Goal: Check status: Check status

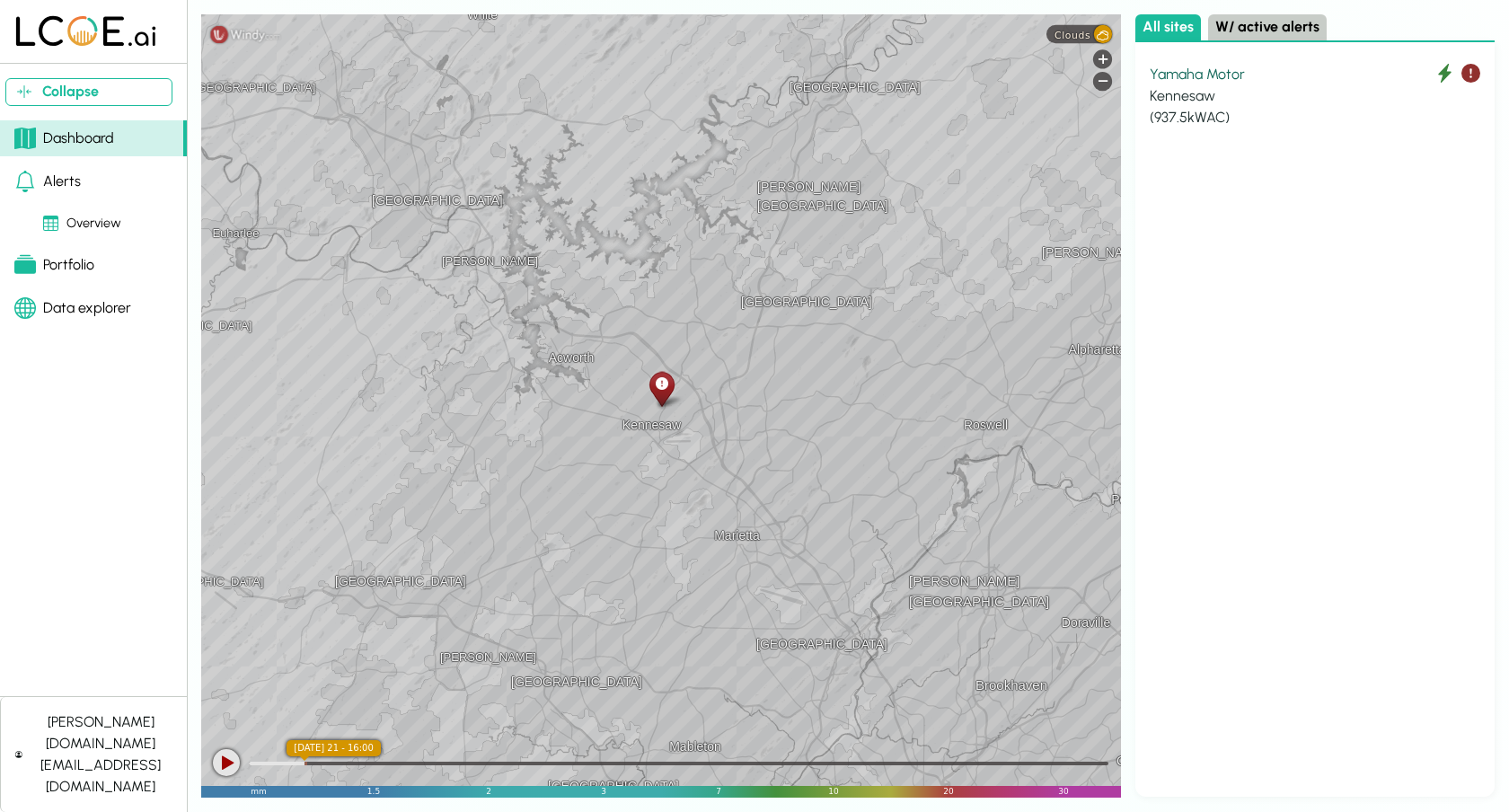
click at [1216, 94] on div "Kennesaw" at bounding box center [1315, 96] width 330 height 22
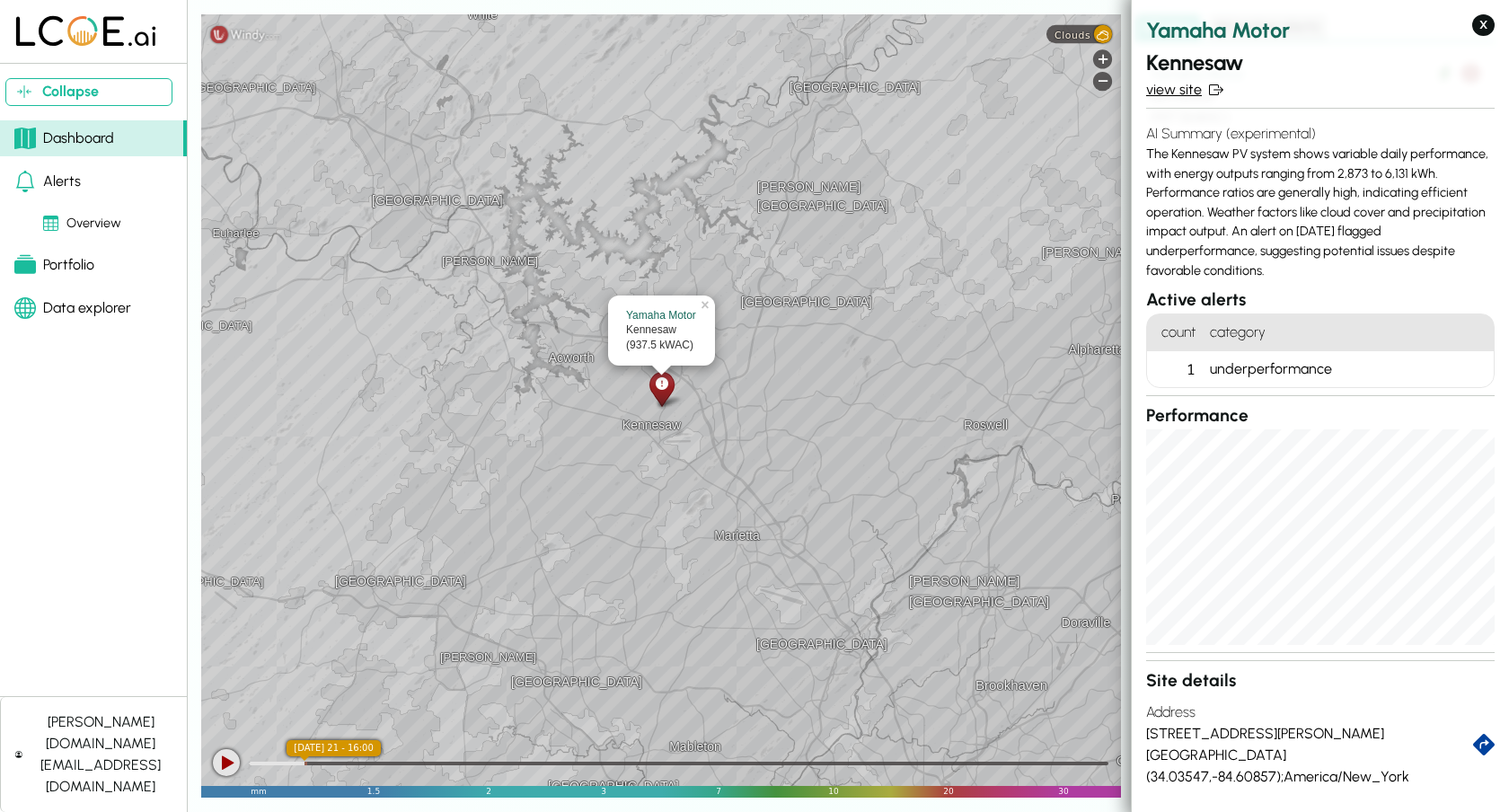
click at [1186, 96] on link "view site" at bounding box center [1320, 90] width 348 height 22
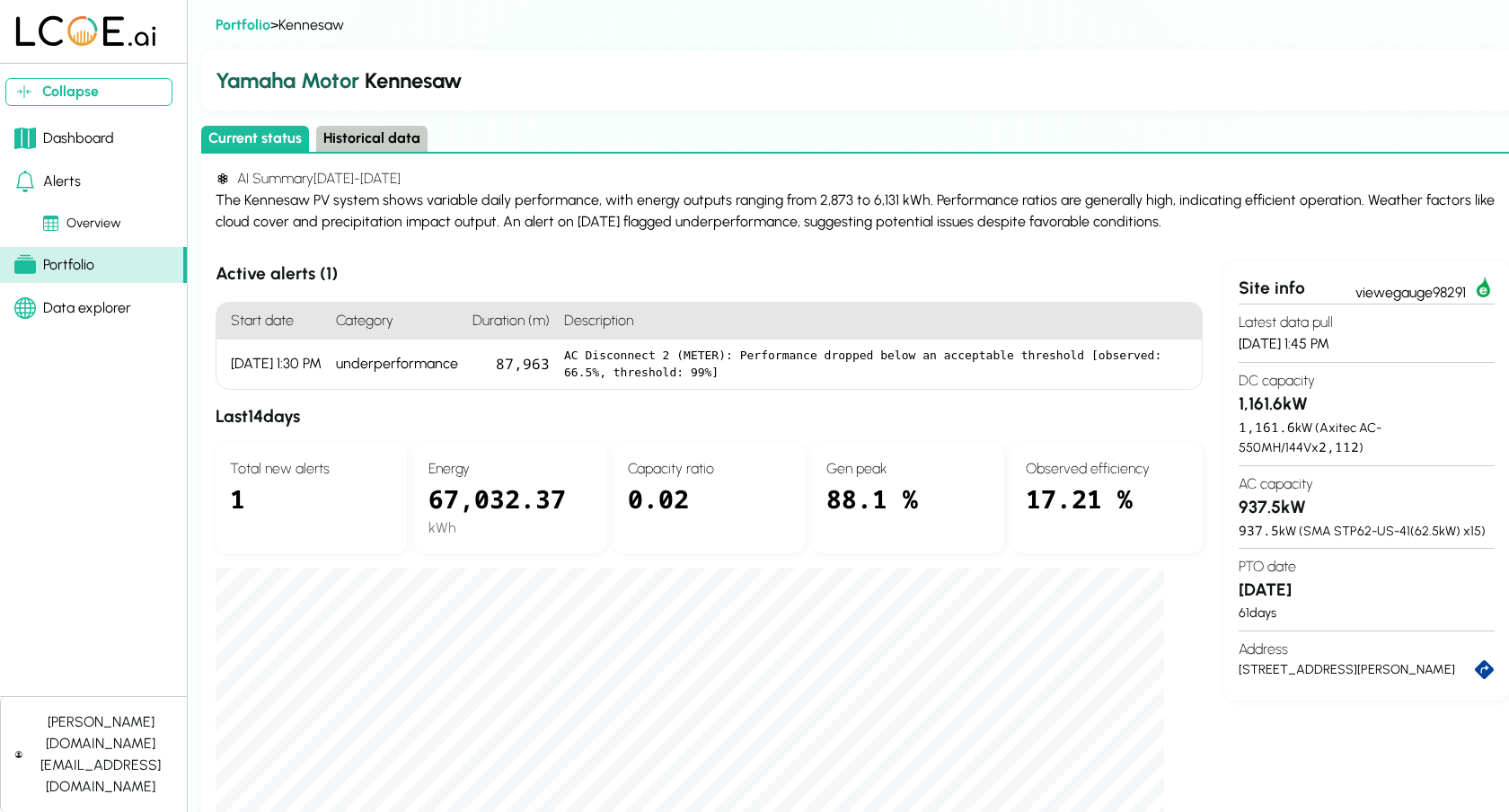
click at [359, 154] on div "AI Summary 8/6/25 - 8/20/25 The Kennesaw PV system shows variable daily perform…" at bounding box center [862, 827] width 1322 height 1348
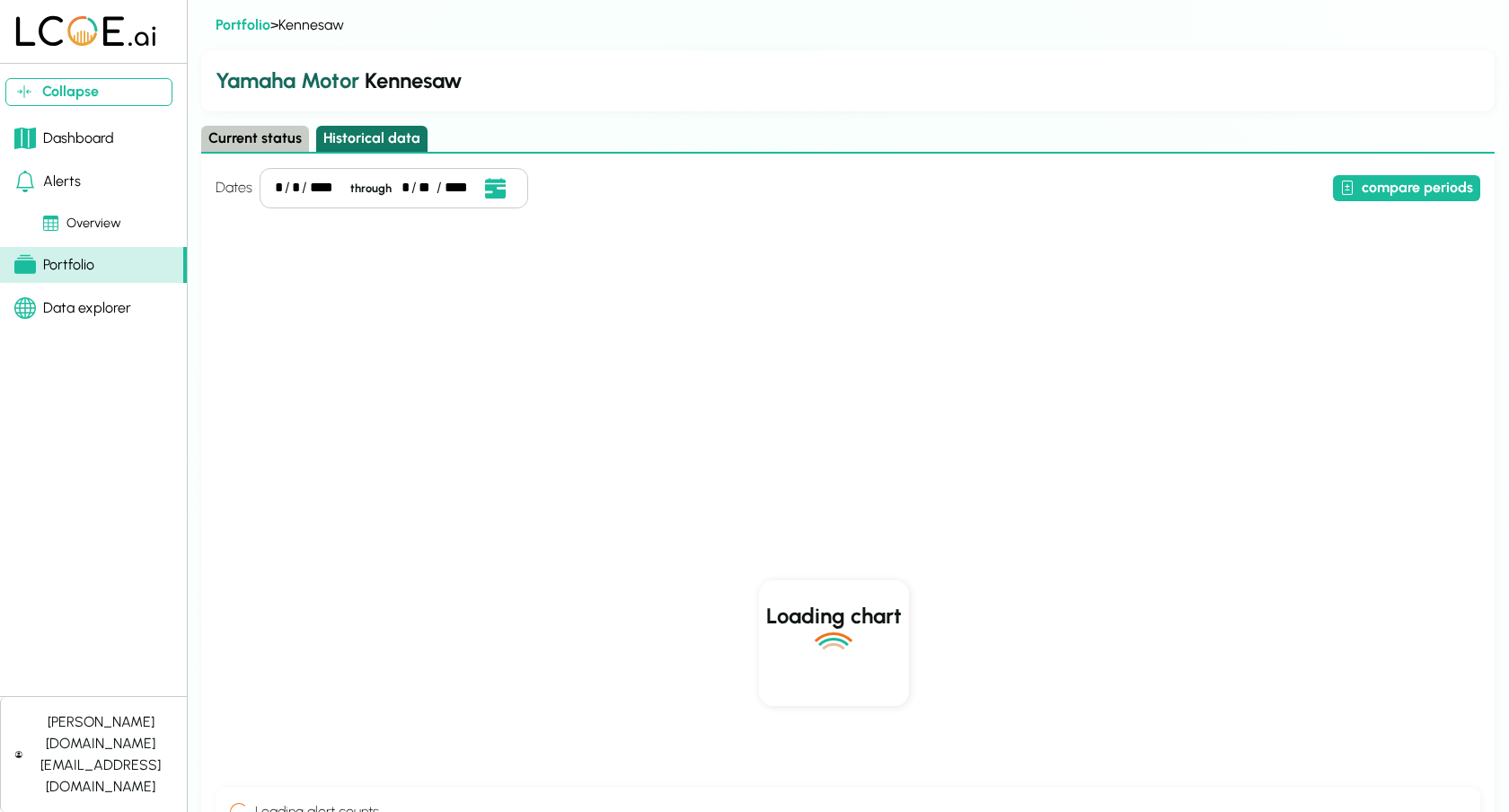
click at [374, 134] on button "Historical data" at bounding box center [371, 138] width 111 height 26
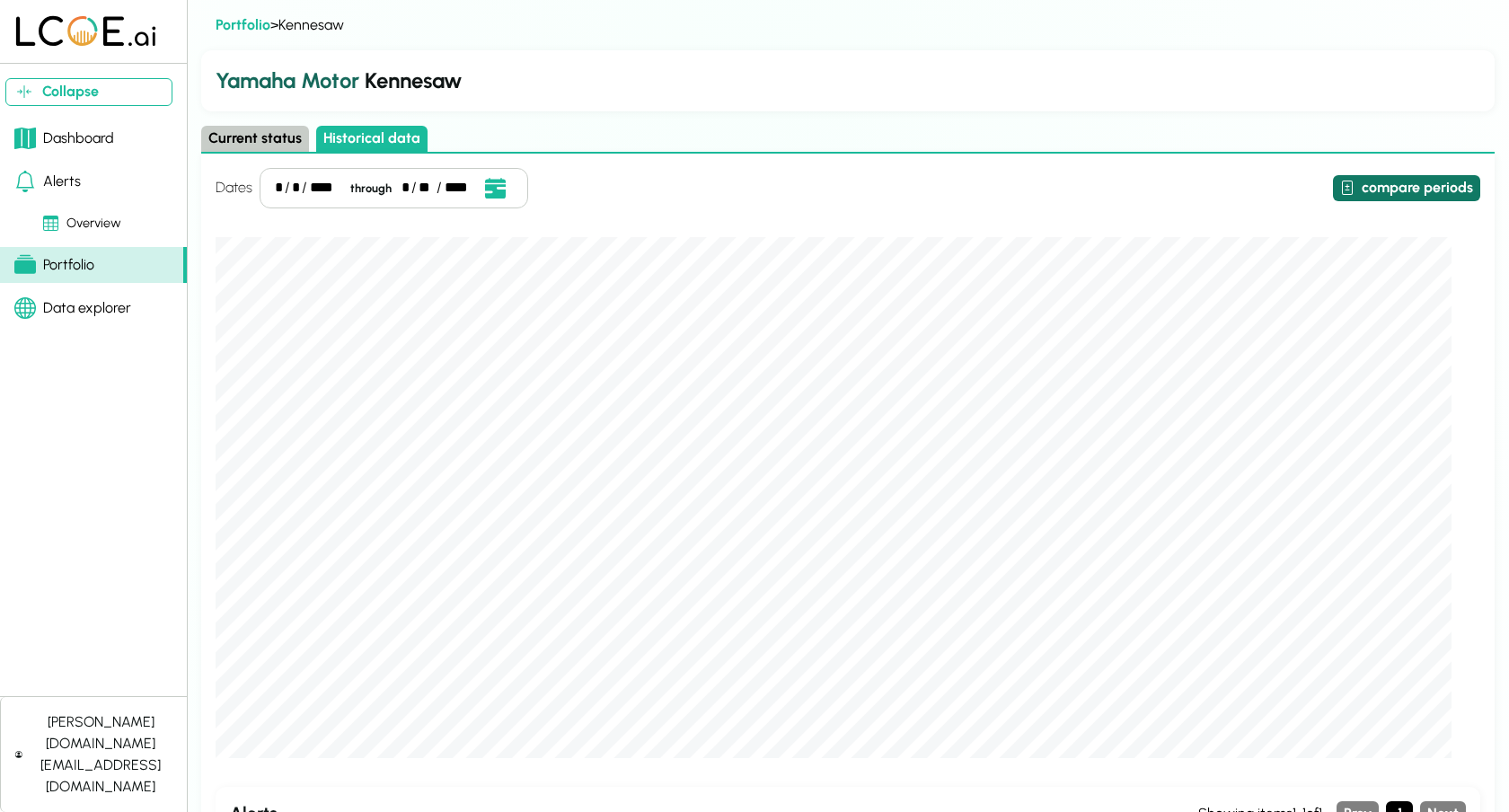
click at [1434, 176] on button "compare periods" at bounding box center [1407, 187] width 147 height 26
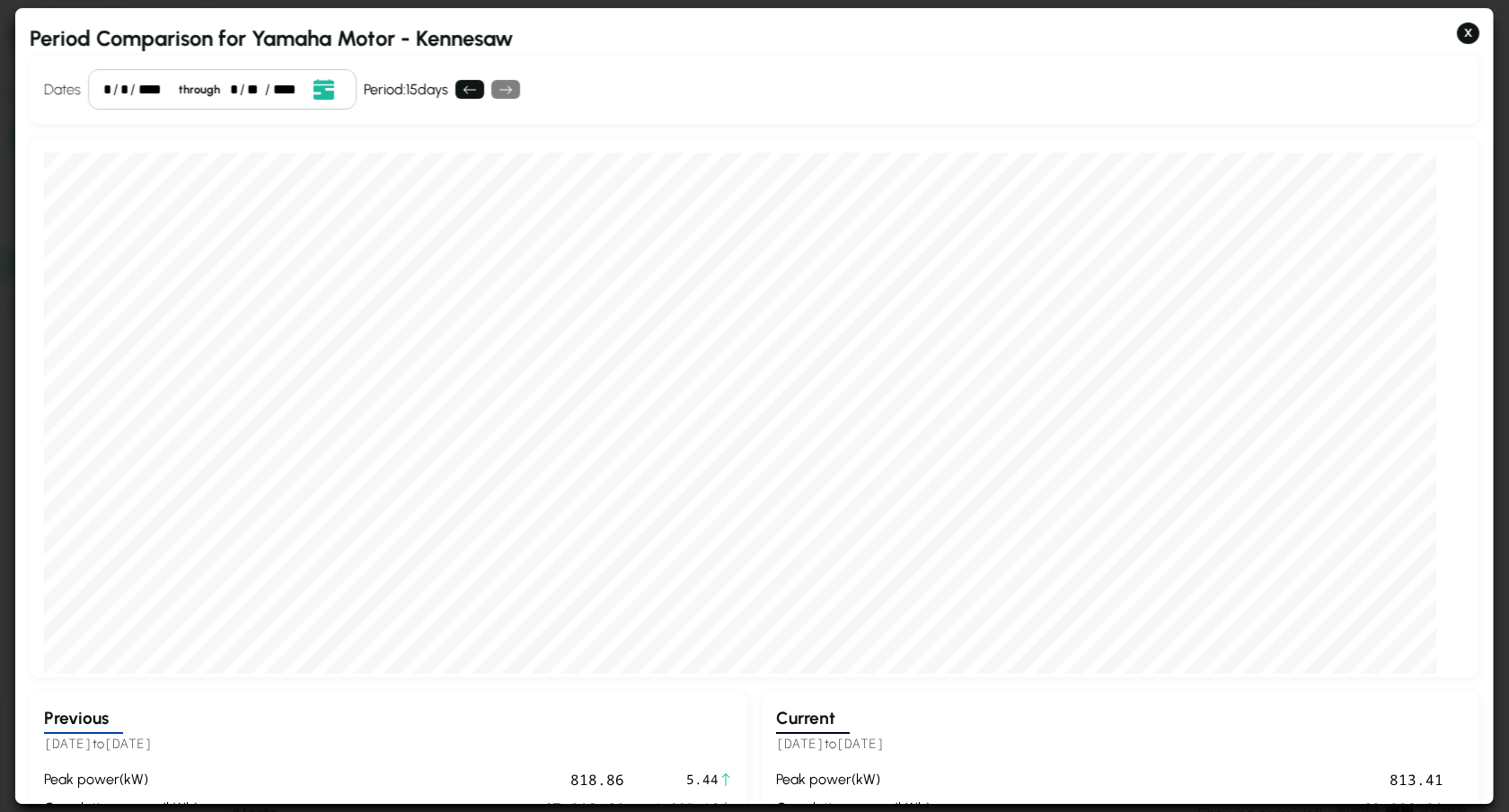
click at [124, 89] on div "*" at bounding box center [124, 90] width 8 height 22
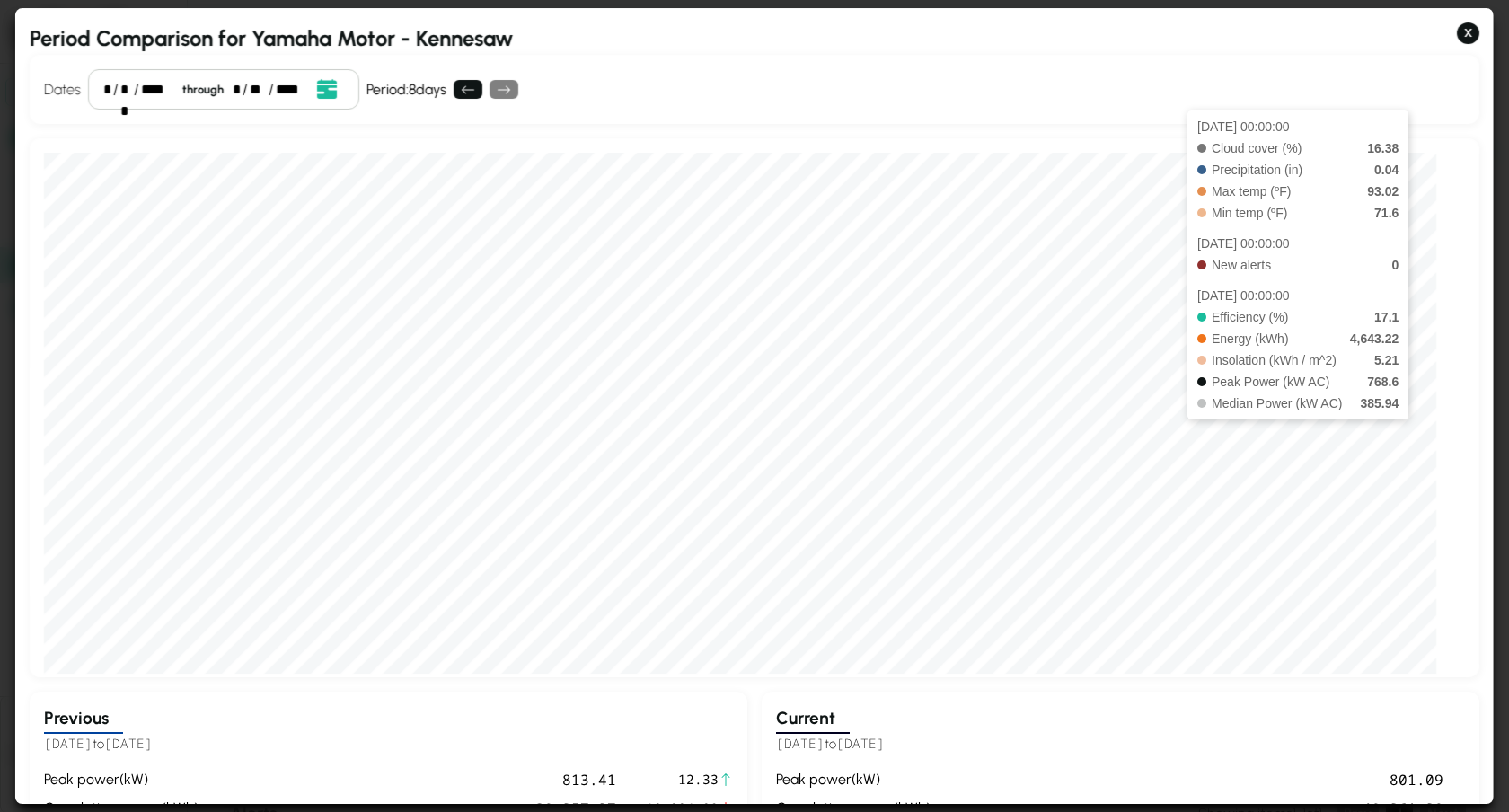
scroll to position [11, 0]
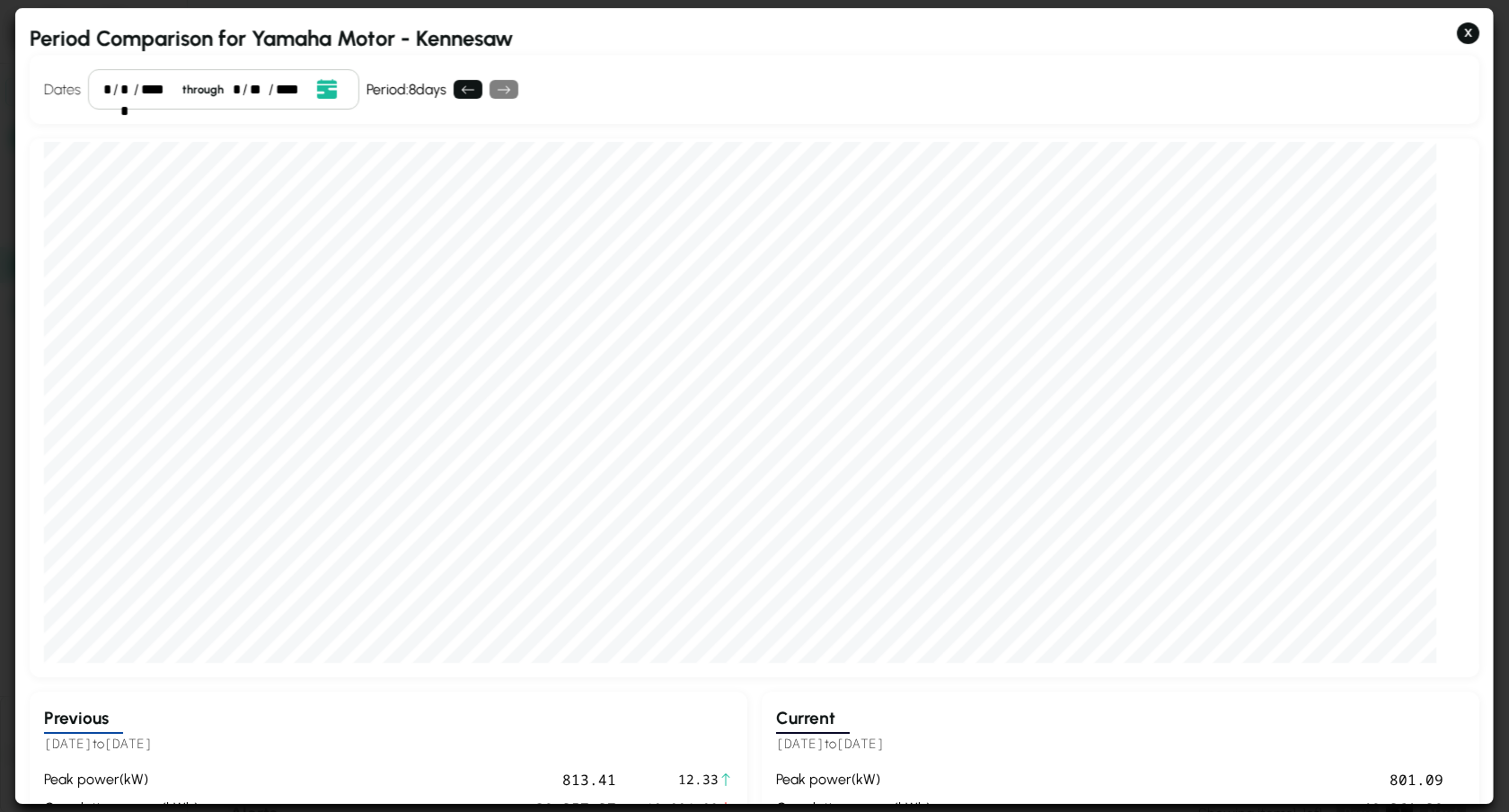
click at [1196, 669] on div "2025-08-18 00:00:00 Efficiency (%) 17.1 Energy (kWh) 4,643.22 Insolation (kWh /…" at bounding box center [754, 407] width 1450 height 538
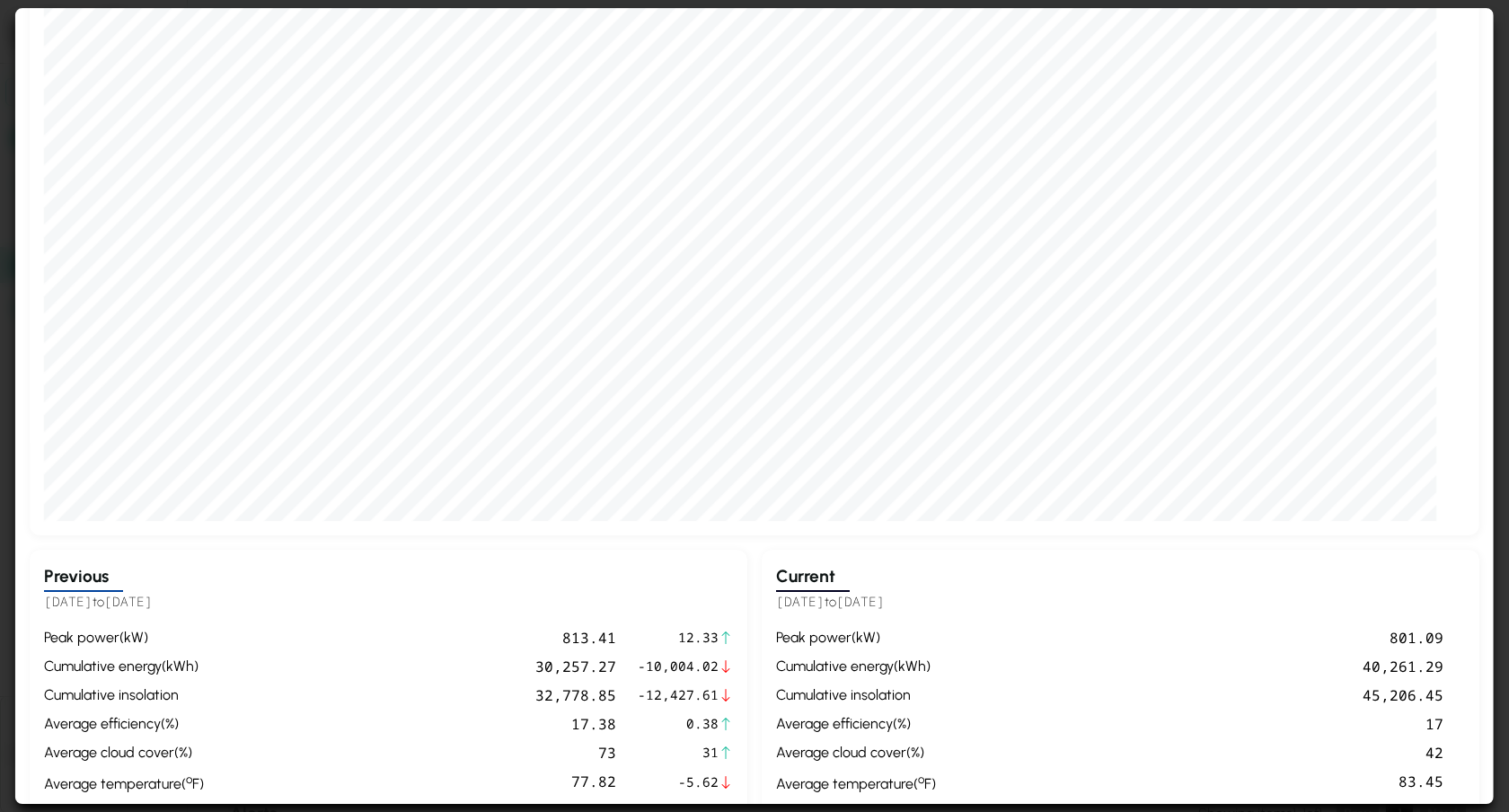
scroll to position [143, 0]
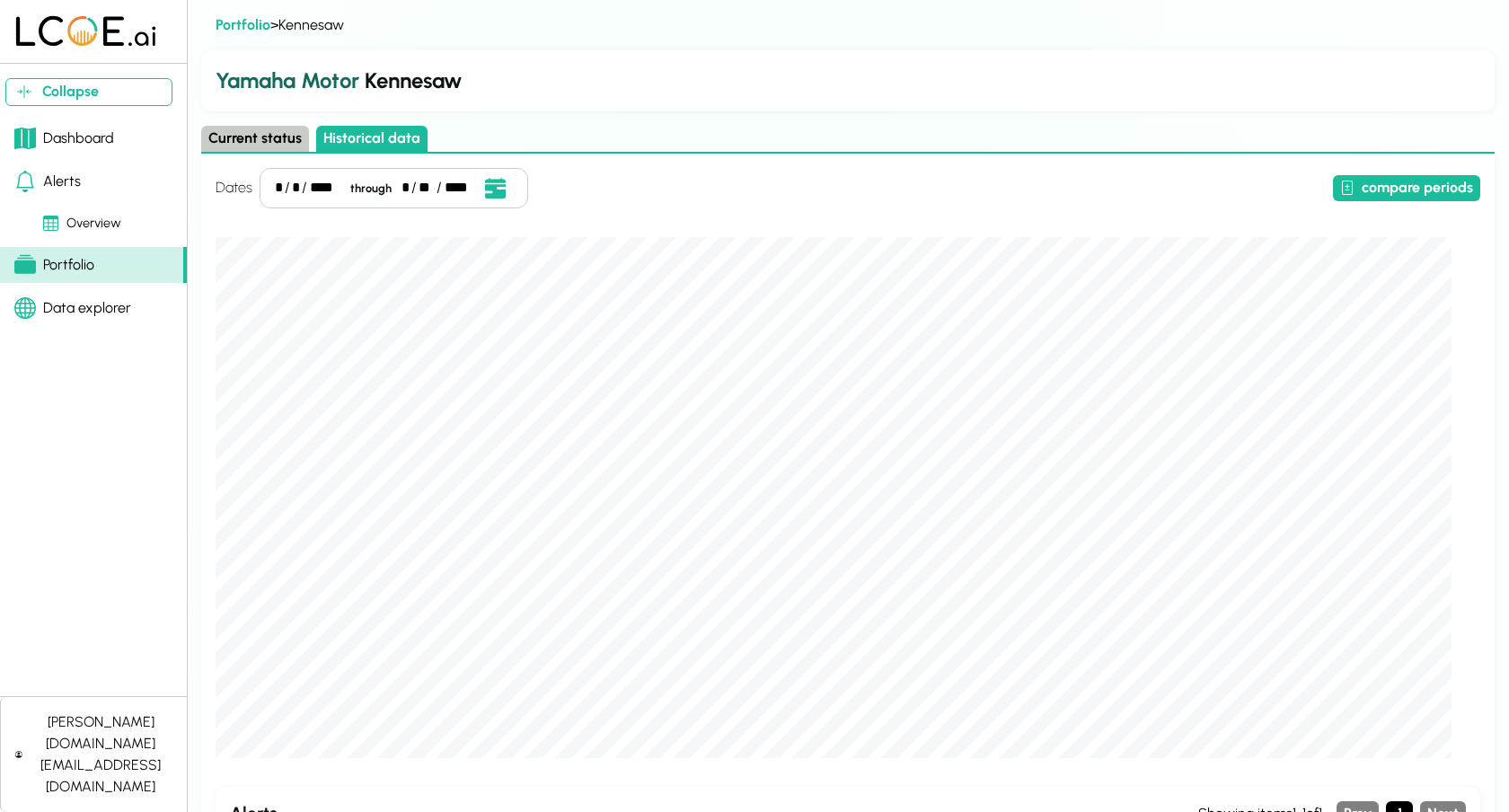
click at [253, 129] on button "Current status" at bounding box center [255, 138] width 108 height 26
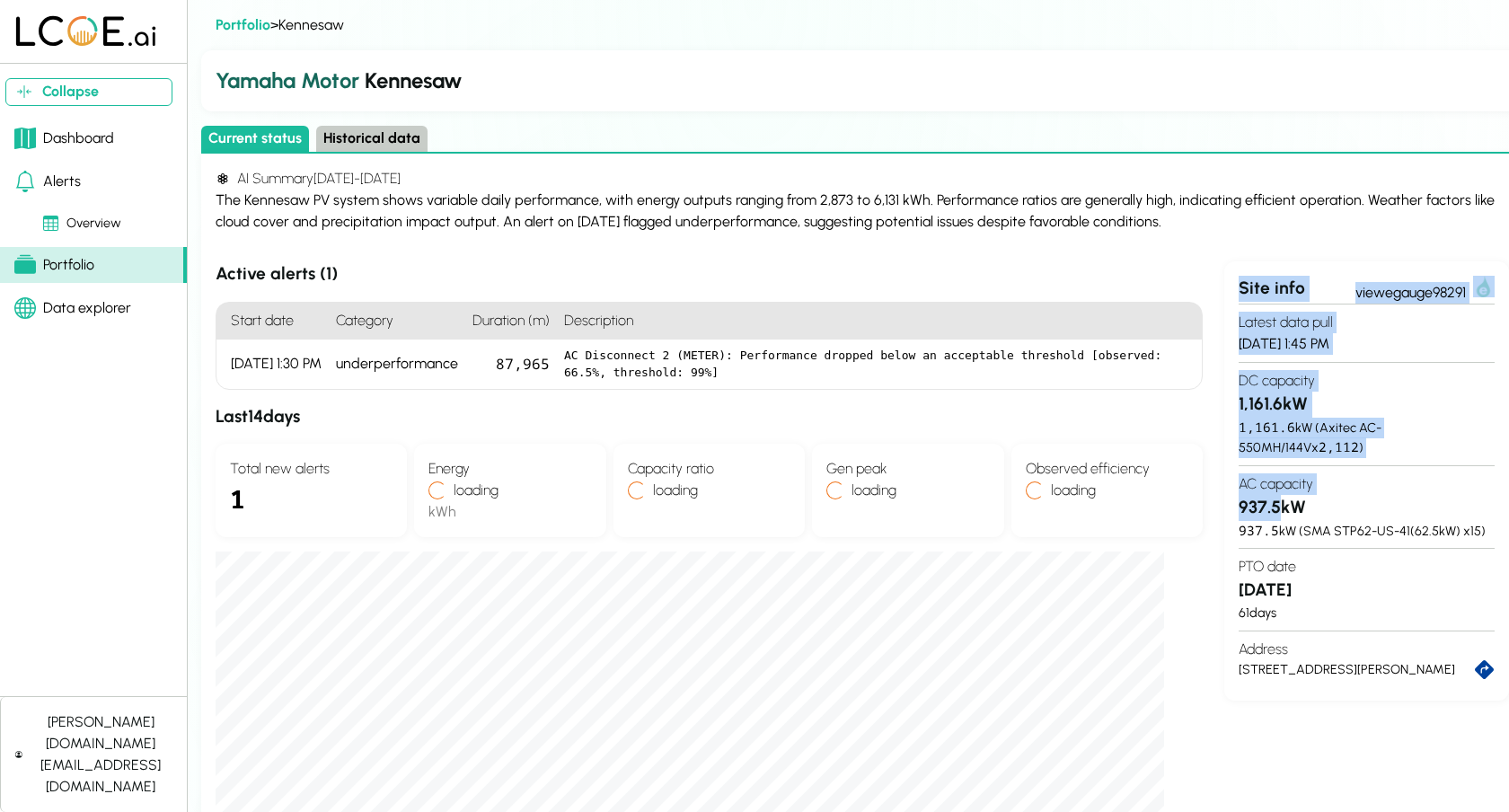
drag, startPoint x: 1279, startPoint y: 503, endPoint x: 1209, endPoint y: 505, distance: 70.0
click at [1209, 505] on section "Active alerts ( 1 ) Start date Category Duration (m) Description 6/21/25, 1:30 …" at bounding box center [862, 667] width 1294 height 812
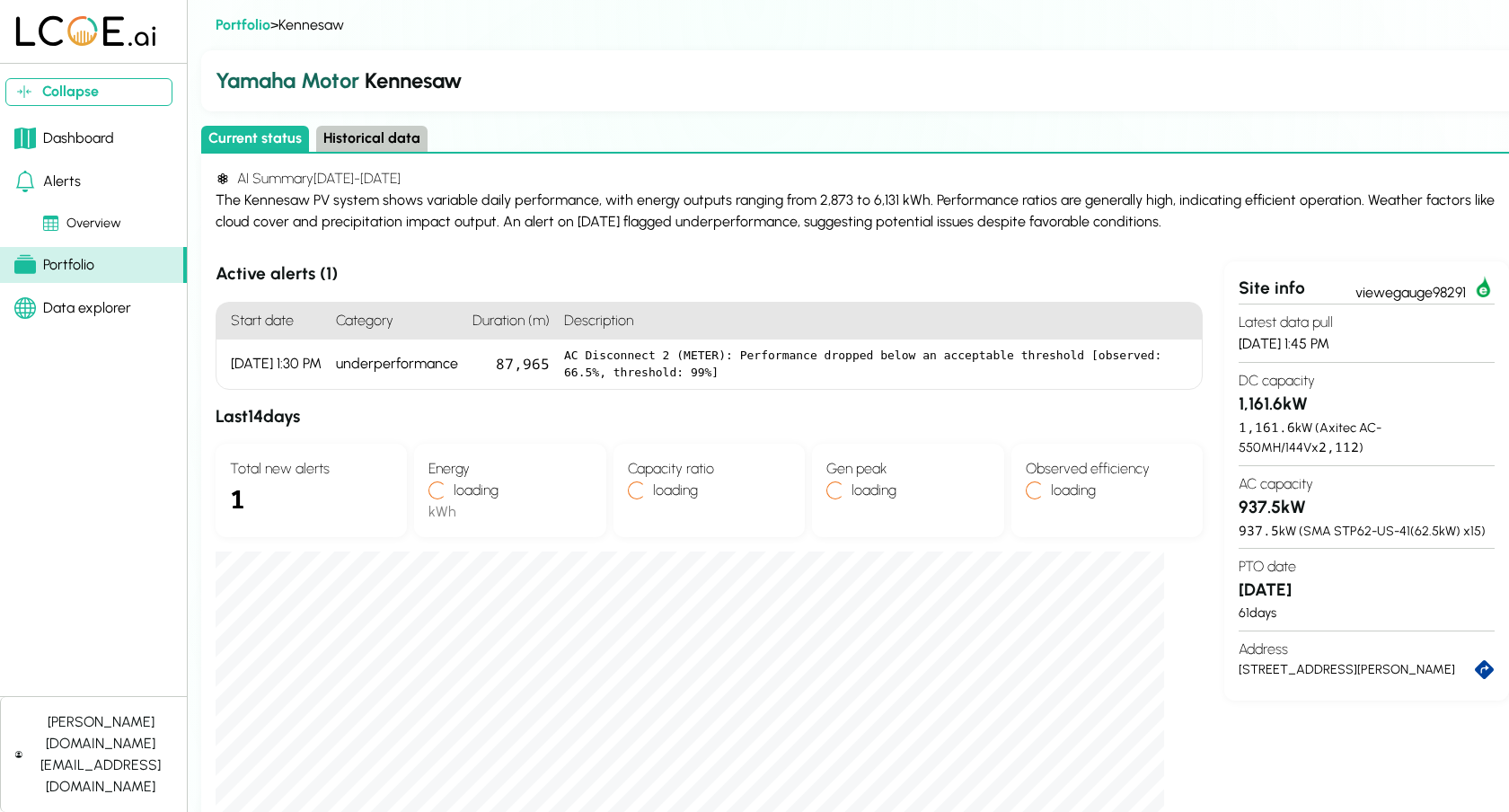
click at [1299, 541] on div "937.5 kW ( SMA STP62-US-41 ( 62.5 kW) x 15 )" at bounding box center [1366, 531] width 256 height 21
drag, startPoint x: 1283, startPoint y: 503, endPoint x: 1240, endPoint y: 503, distance: 43.0
click at [1240, 503] on h3 "937.5 kW" at bounding box center [1366, 507] width 256 height 26
copy h3 "937.5"
click at [358, 136] on button "Historical data" at bounding box center [371, 138] width 111 height 26
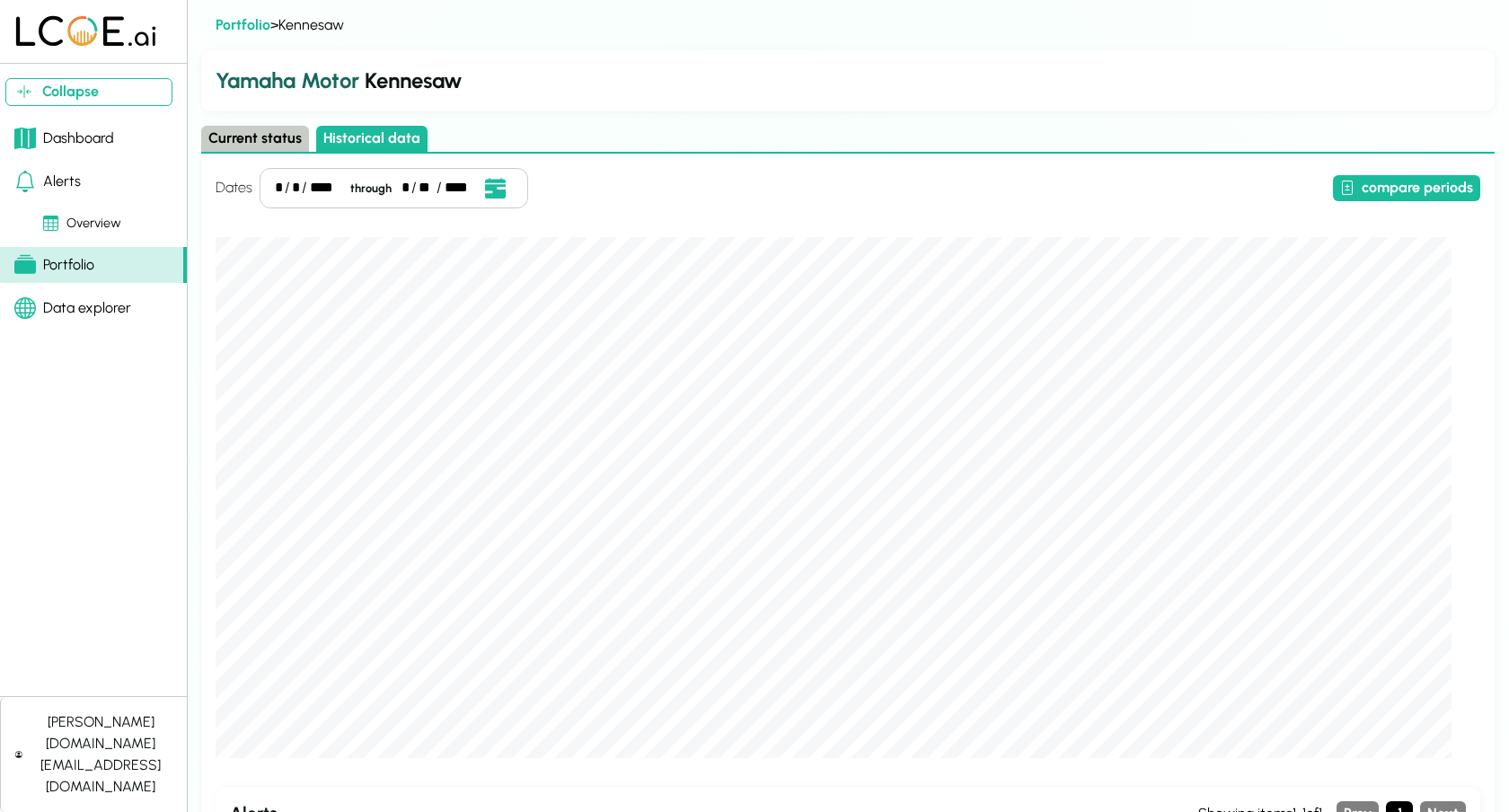
scroll to position [140, 0]
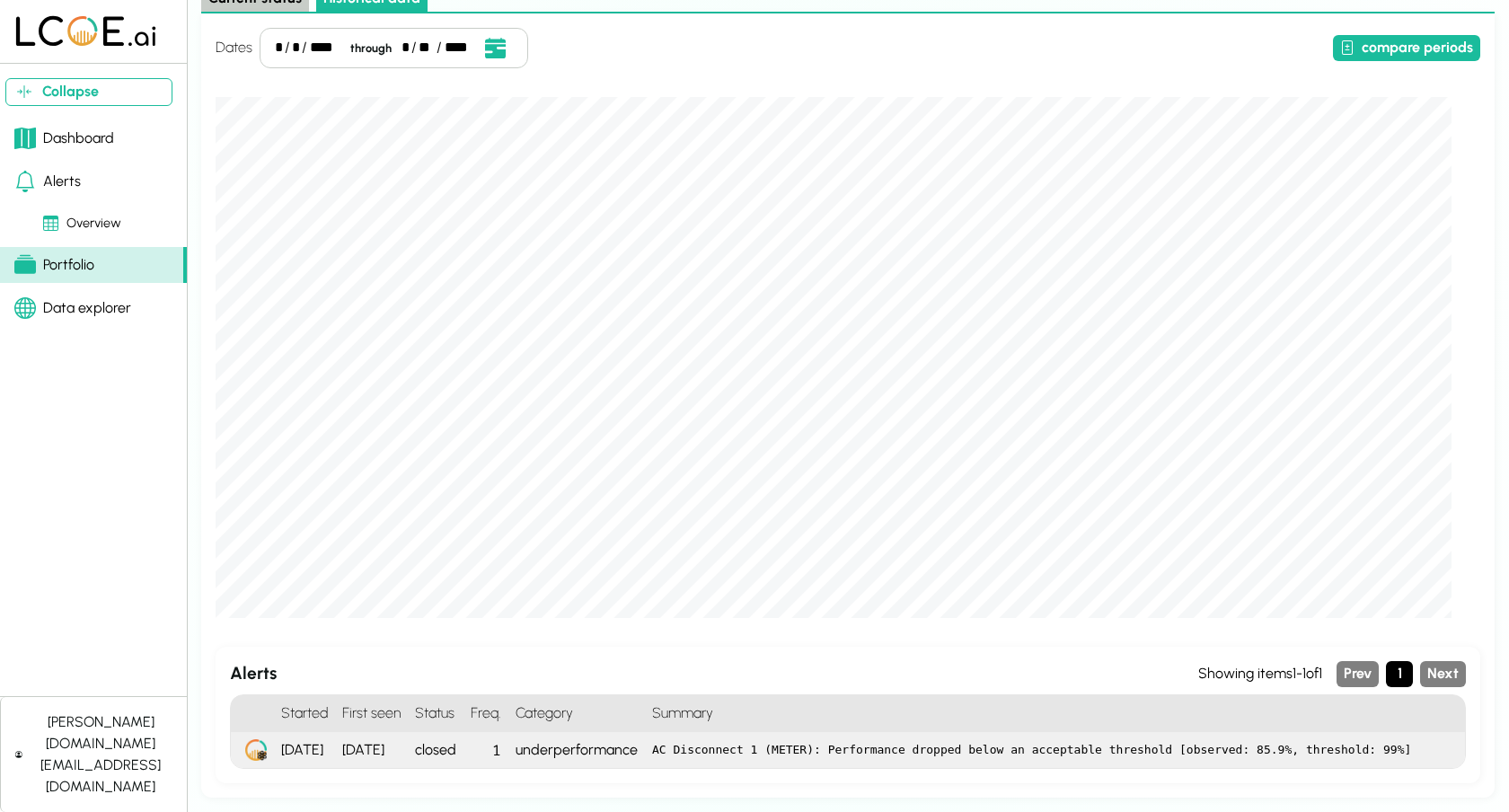
click at [463, 757] on div "closed" at bounding box center [435, 750] width 55 height 36
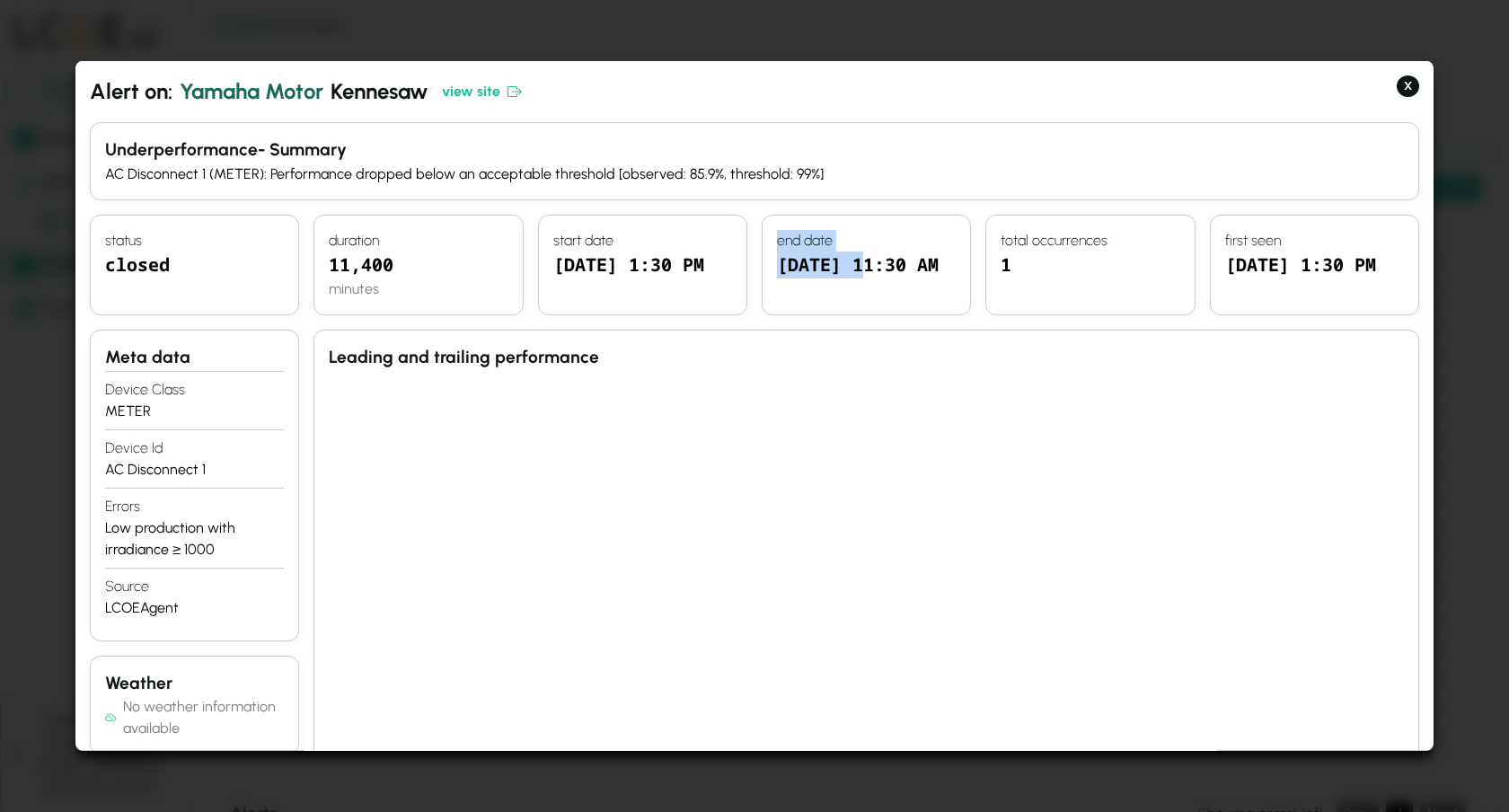
drag, startPoint x: 864, startPoint y: 266, endPoint x: 705, endPoint y: 254, distance: 159.5
click at [705, 254] on div "status closed duration 11,400 minutes start date 8/13/25, 1:30 PM end date 8/21…" at bounding box center [754, 264] width 1329 height 100
click at [865, 299] on div "8/21/25, 11:30 AM" at bounding box center [866, 275] width 179 height 49
drag, startPoint x: 942, startPoint y: 260, endPoint x: 768, endPoint y: 260, distance: 174.0
click at [768, 260] on div "end date 8/21/25, 11:30 AM" at bounding box center [866, 264] width 210 height 100
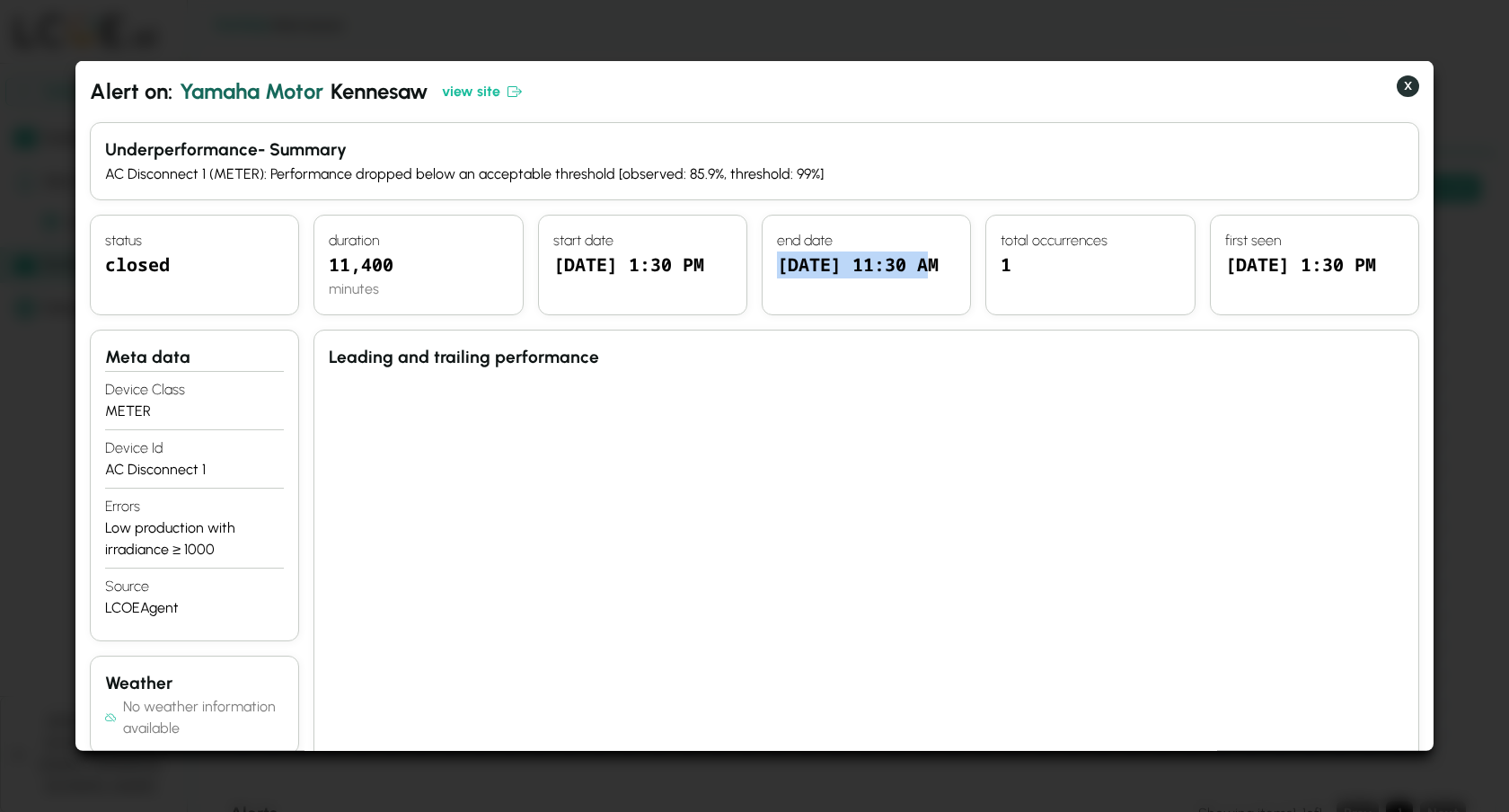
click at [1407, 80] on button "X" at bounding box center [1408, 86] width 22 height 22
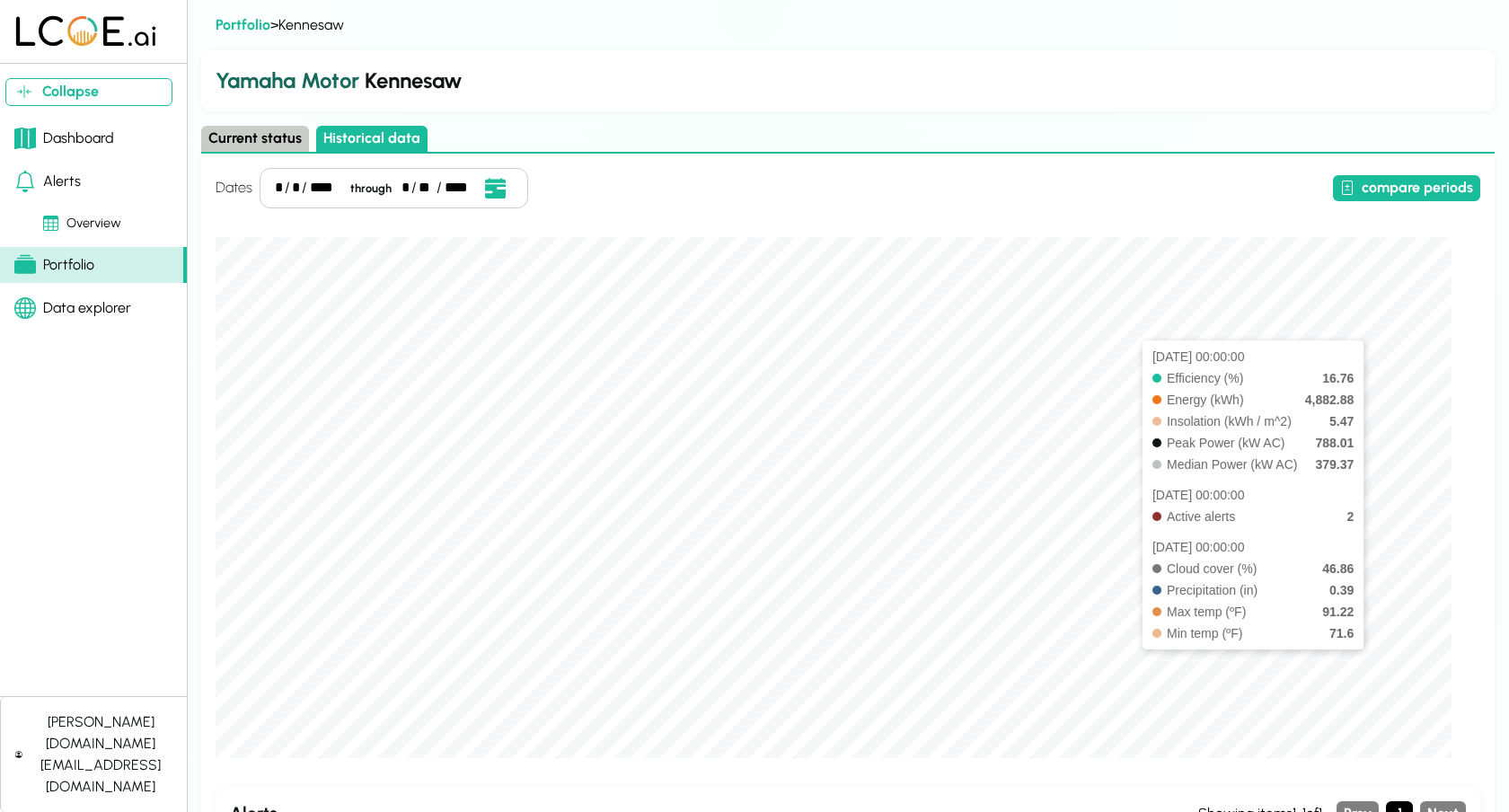
scroll to position [140, 0]
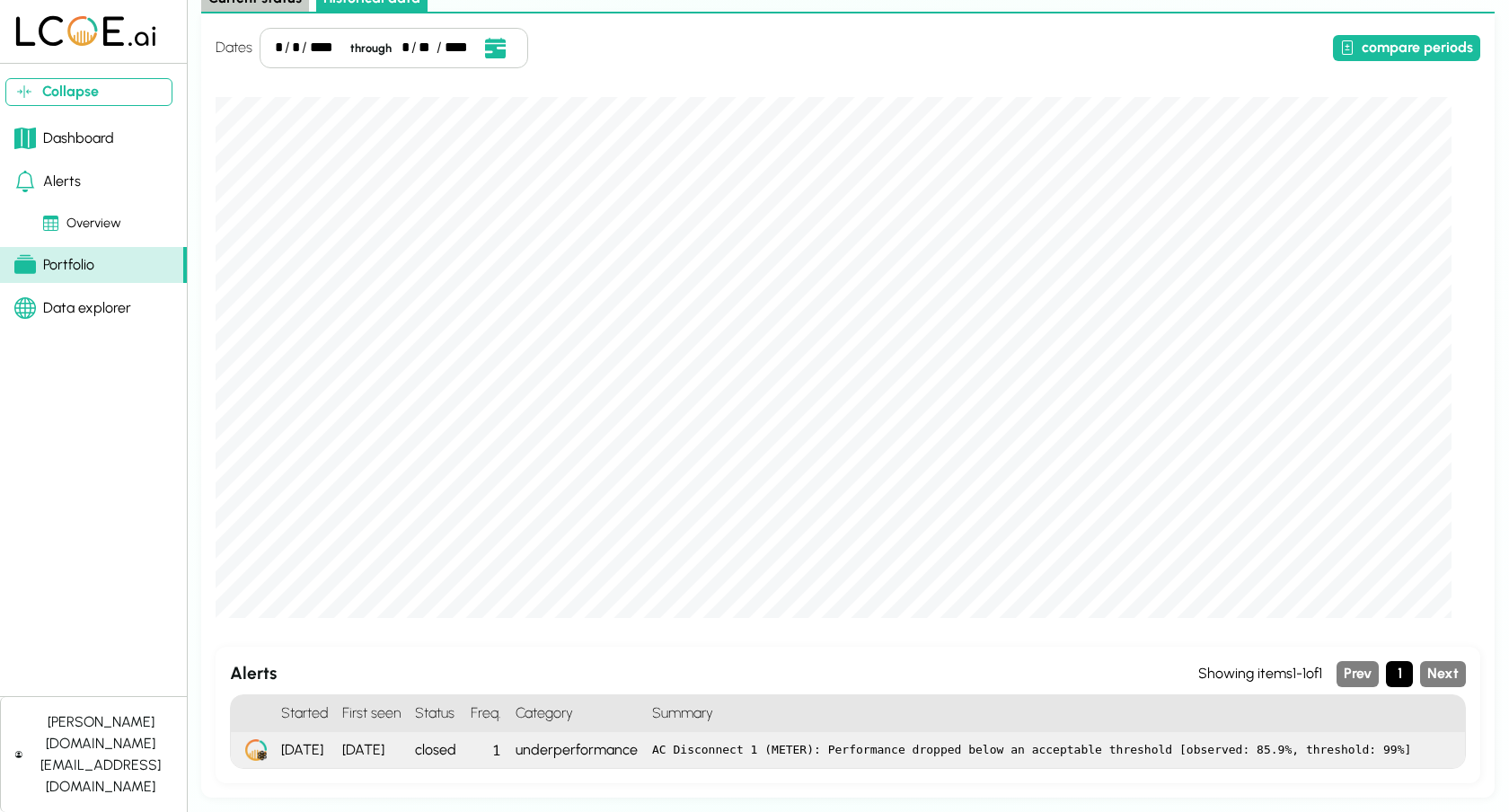
click at [1197, 735] on div "AC Disconnect 1 (METER): Performance dropped below an acceptable threshold [obs…" at bounding box center [1054, 750] width 820 height 36
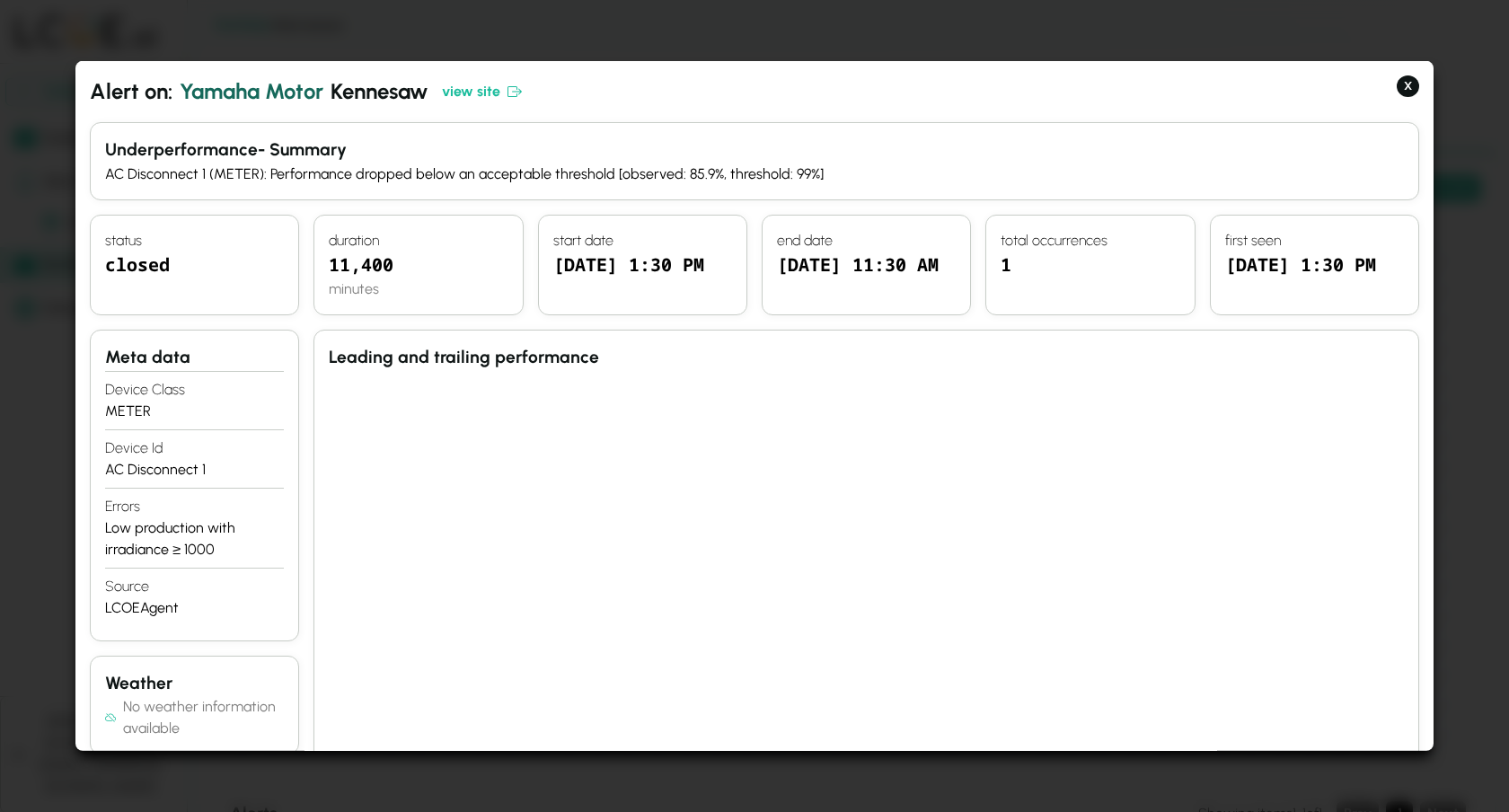
click at [1407, 71] on div "Alert on: Yamaha Motor Kennesaw view site underperformance - Summary AC Disconn…" at bounding box center [754, 406] width 1358 height 690
click at [1407, 80] on button "X" at bounding box center [1408, 86] width 22 height 22
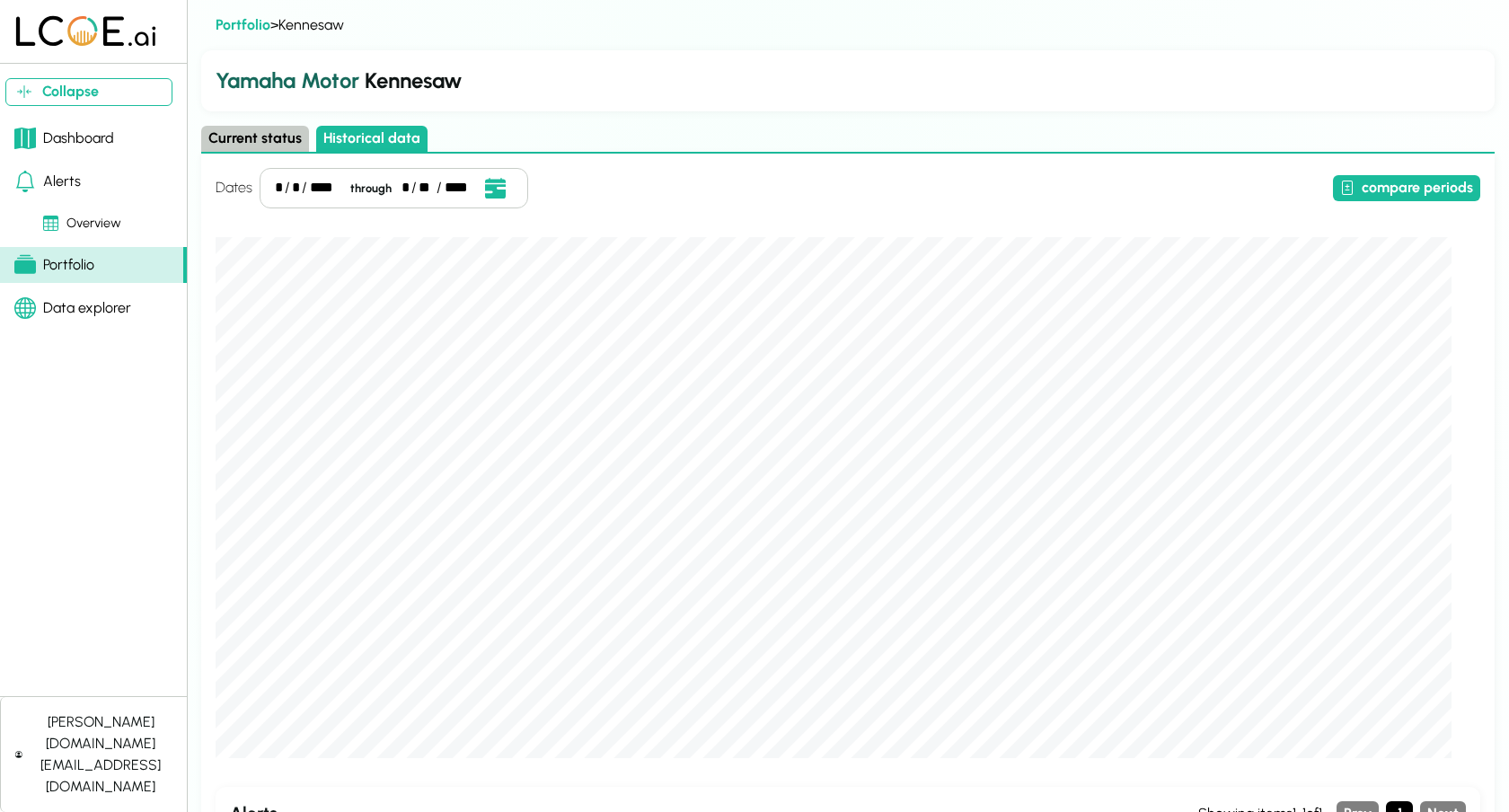
click at [262, 126] on button "Current status" at bounding box center [255, 138] width 108 height 26
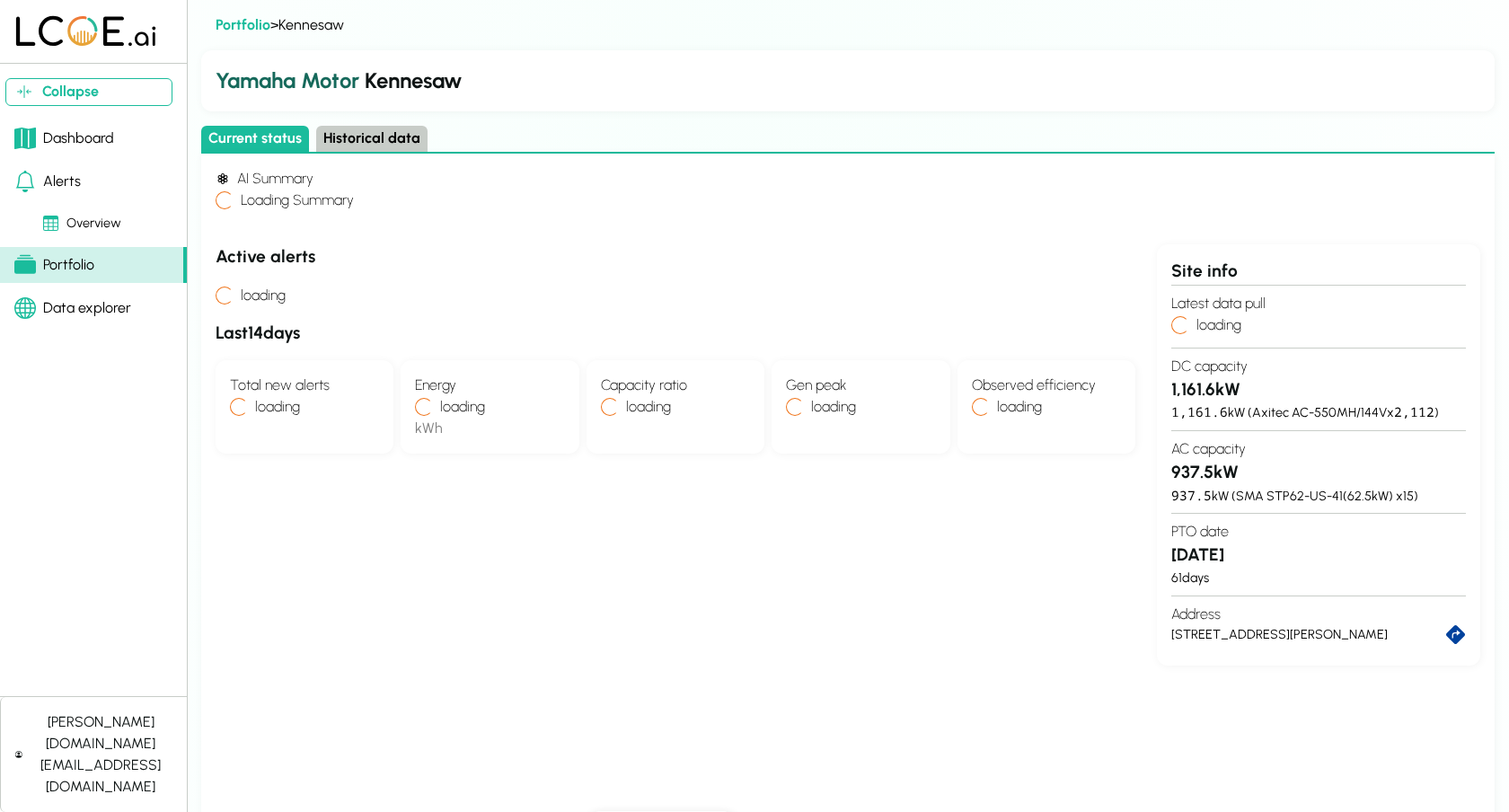
click at [68, 143] on div "Dashboard" at bounding box center [64, 138] width 100 height 22
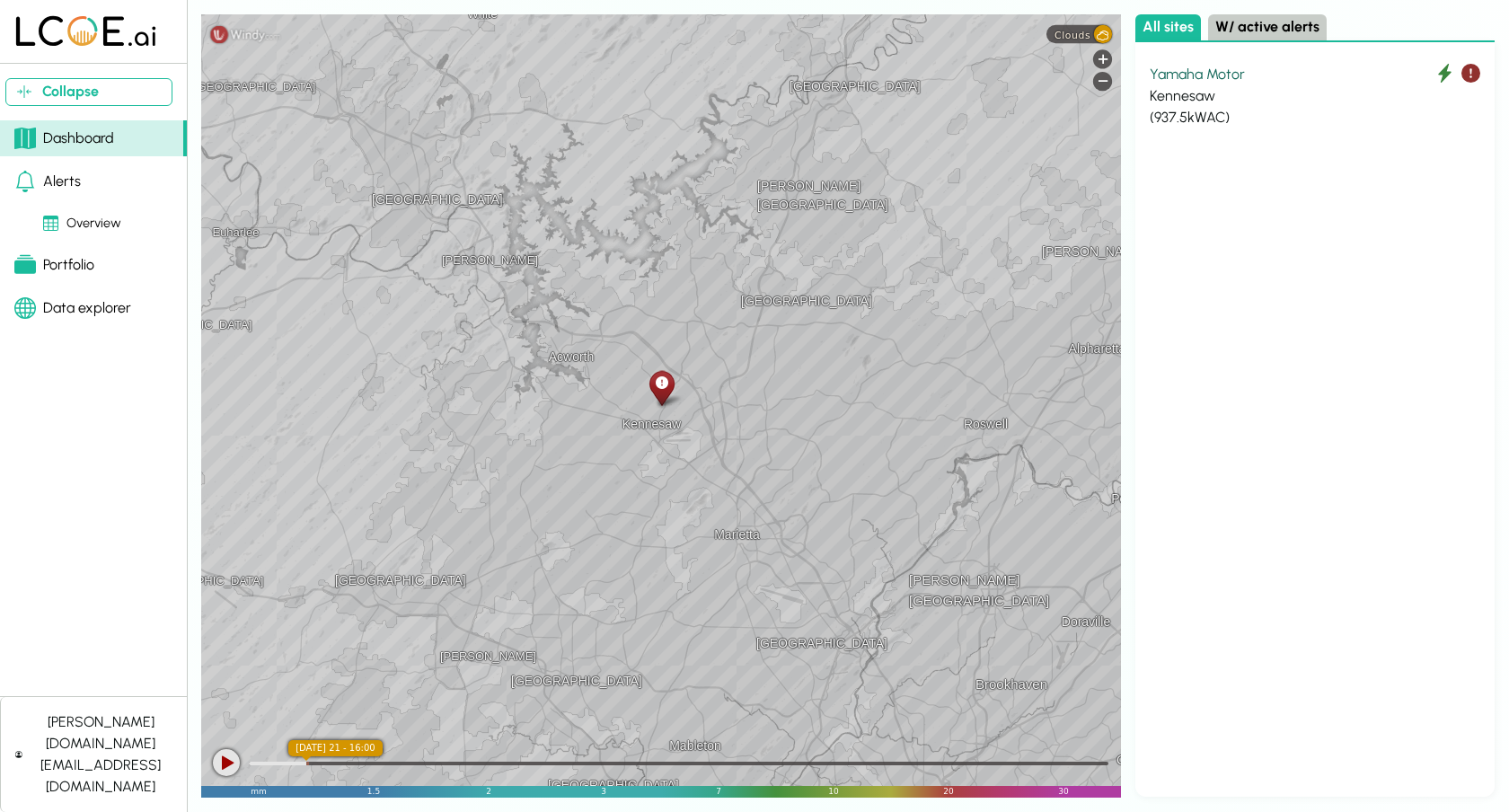
click at [1083, 35] on span "Clouds" at bounding box center [1073, 34] width 36 height 11
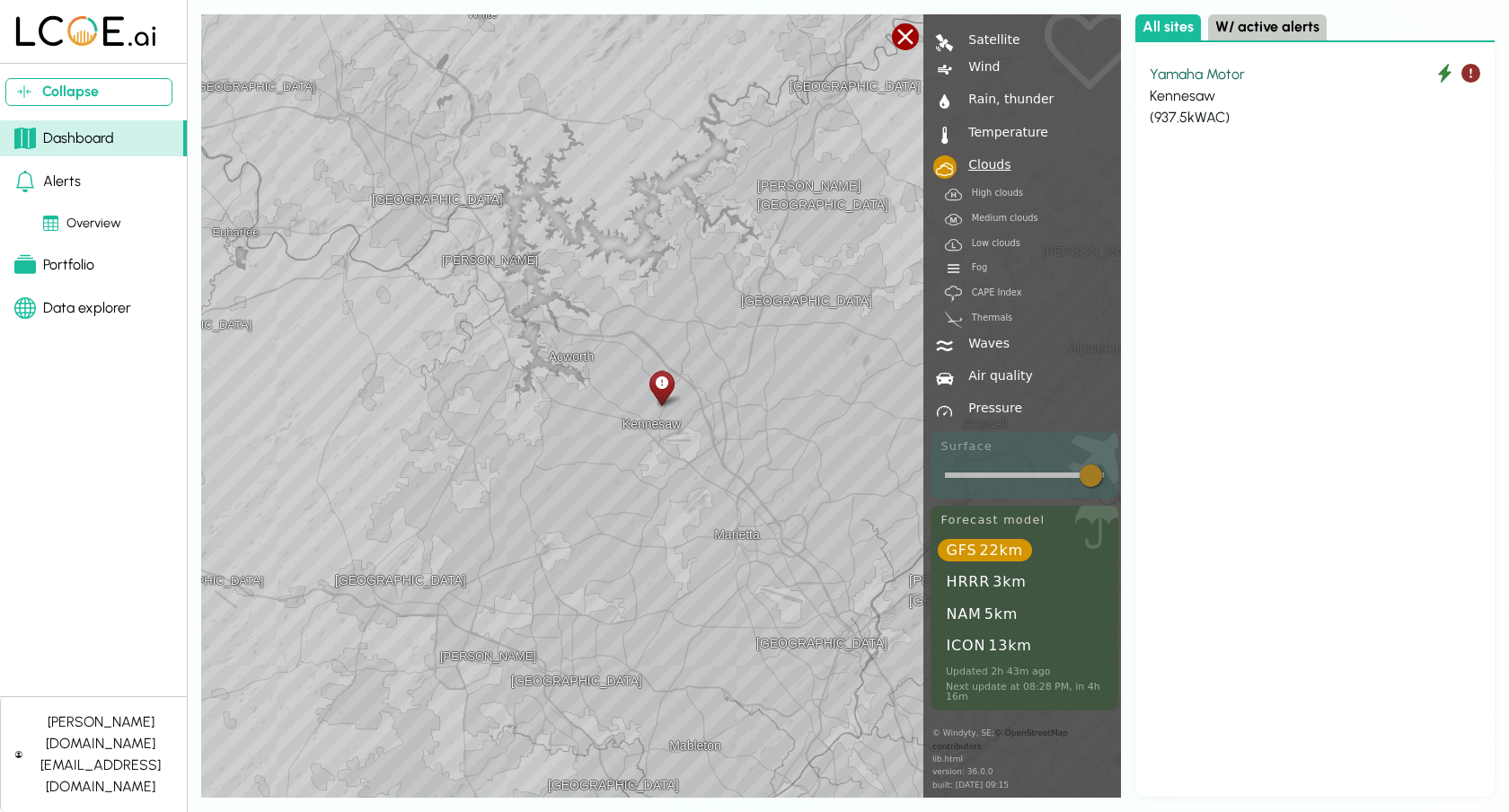
click at [965, 474] on div "Login Logout Settings Windy Premium Find my location Hurricane tracker  Satell…" at bounding box center [1024, 406] width 202 height 783
click at [761, 461] on div "Kennesaw Acworth Emerson Woodstock Dallas Hiram Marietta Smyrna Sandy Springs L…" at bounding box center [660, 406] width 920 height 783
click at [680, 423] on div "Kennesaw Acworth Emerson Woodstock Dallas Hiram Marietta Smyrna Sandy Springs L…" at bounding box center [660, 406] width 920 height 783
click at [907, 30] on div at bounding box center [905, 36] width 27 height 27
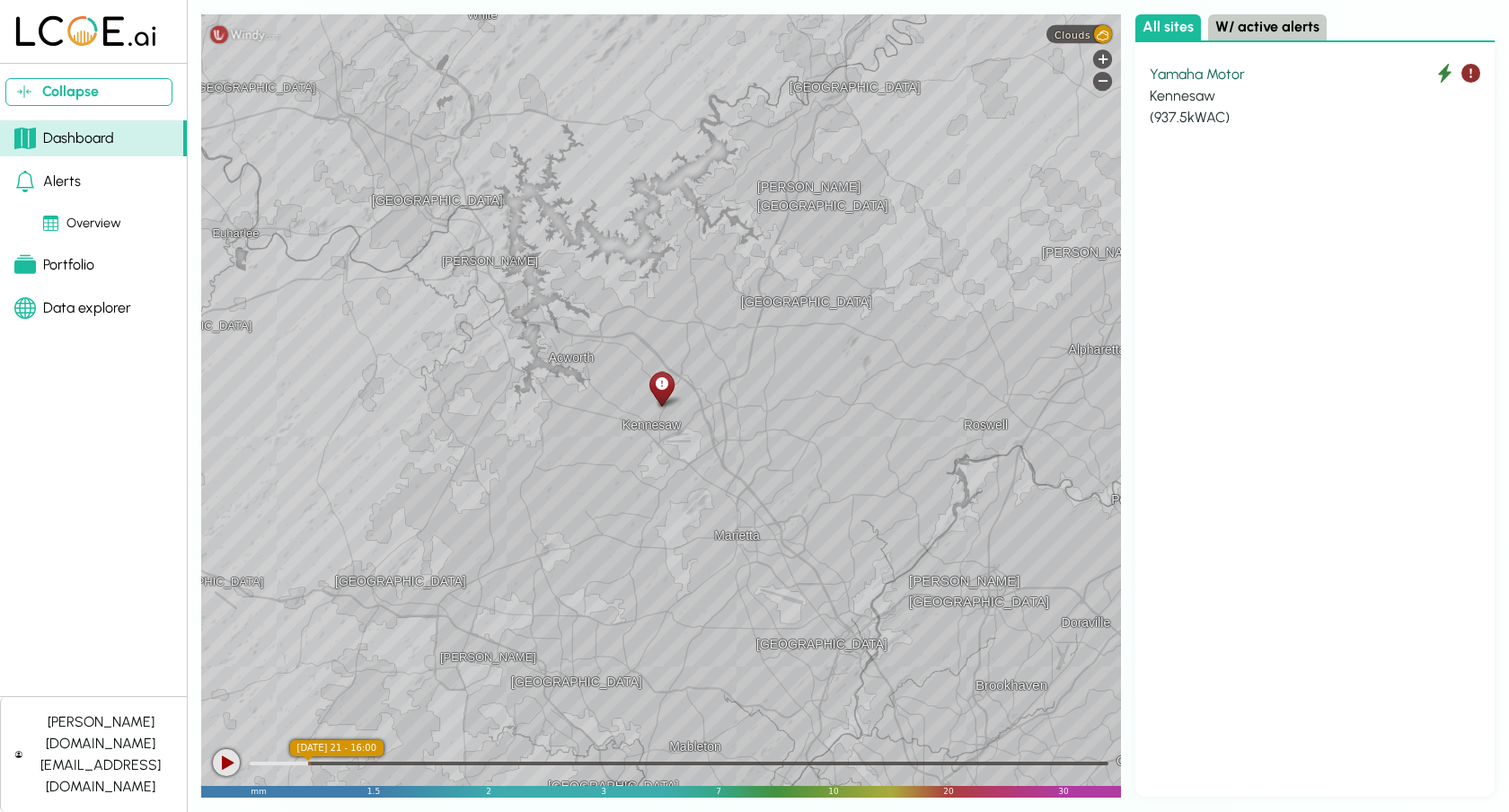
click at [1254, 87] on div "Kennesaw" at bounding box center [1315, 96] width 330 height 22
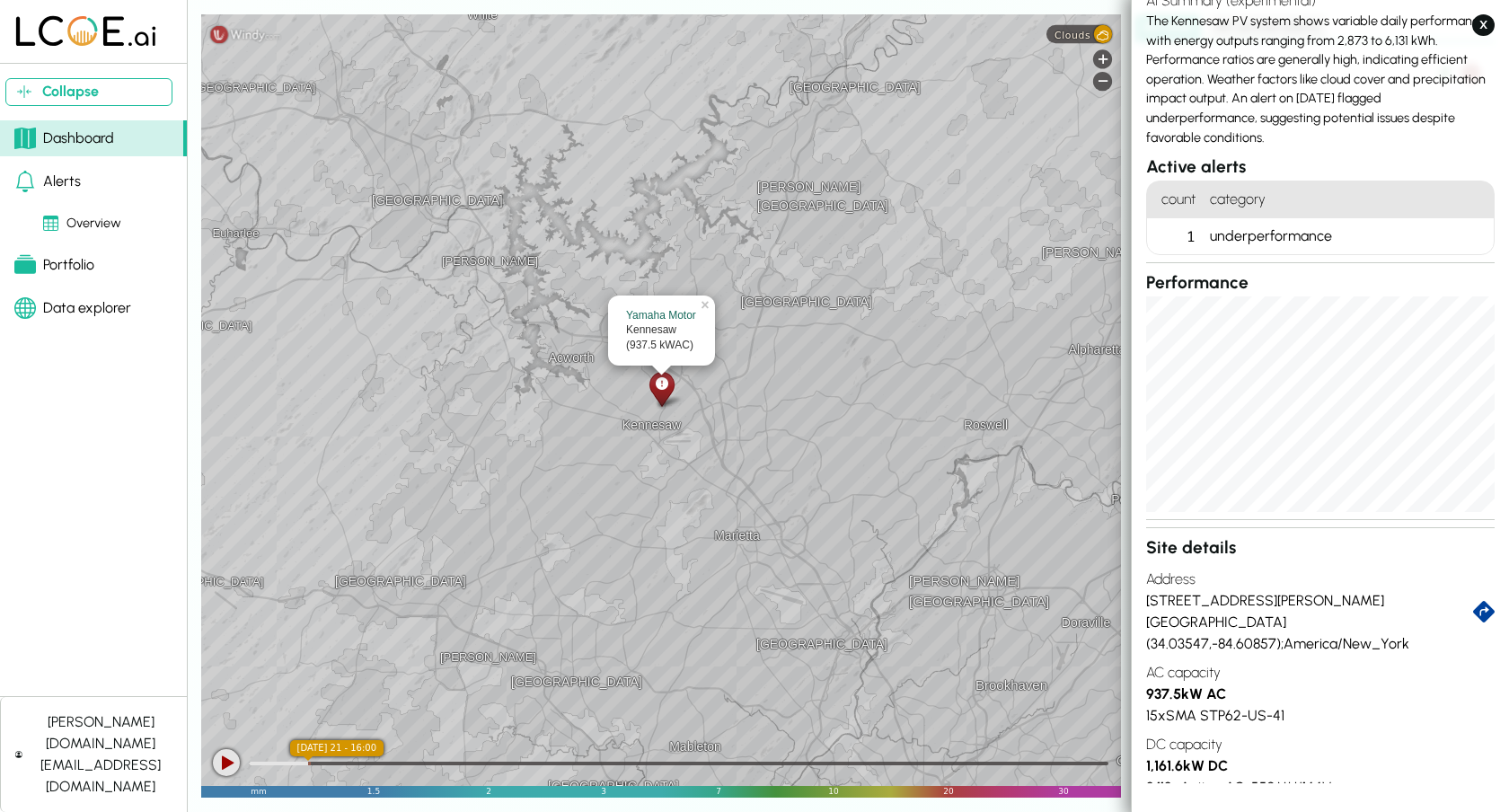
scroll to position [162, 0]
